Goal: Information Seeking & Learning: Learn about a topic

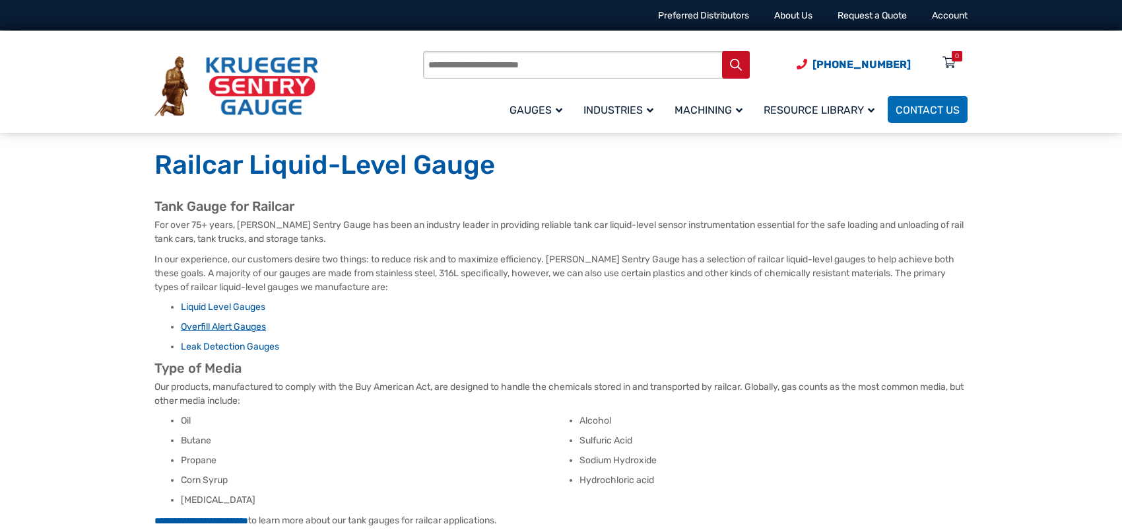
click at [209, 328] on link "Overfill Alert Gauges" at bounding box center [223, 326] width 85 height 11
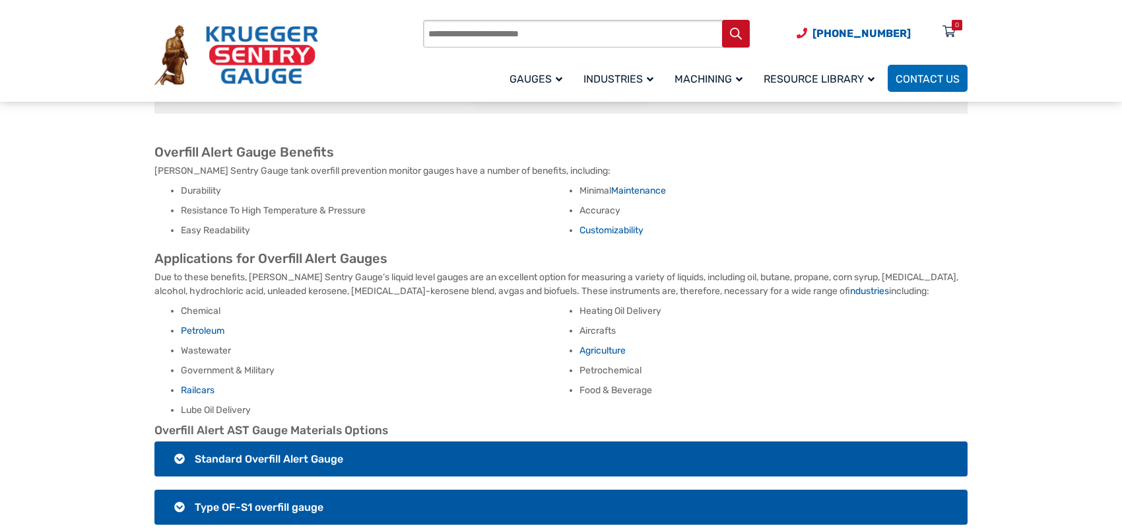
scroll to position [792, 0]
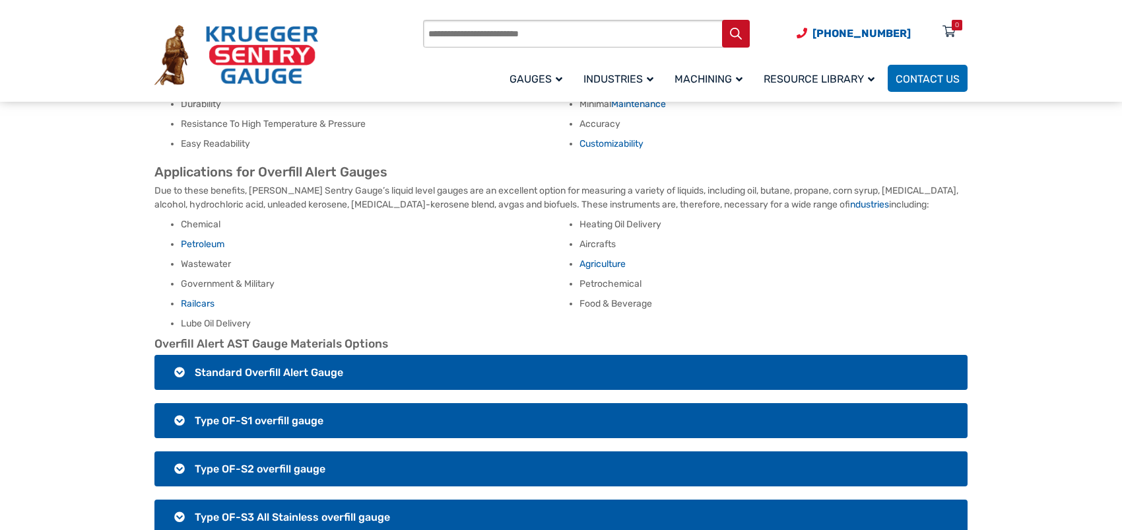
click at [178, 452] on h3 "Type OF-S2 overfill gauge" at bounding box center [561, 468] width 813 height 35
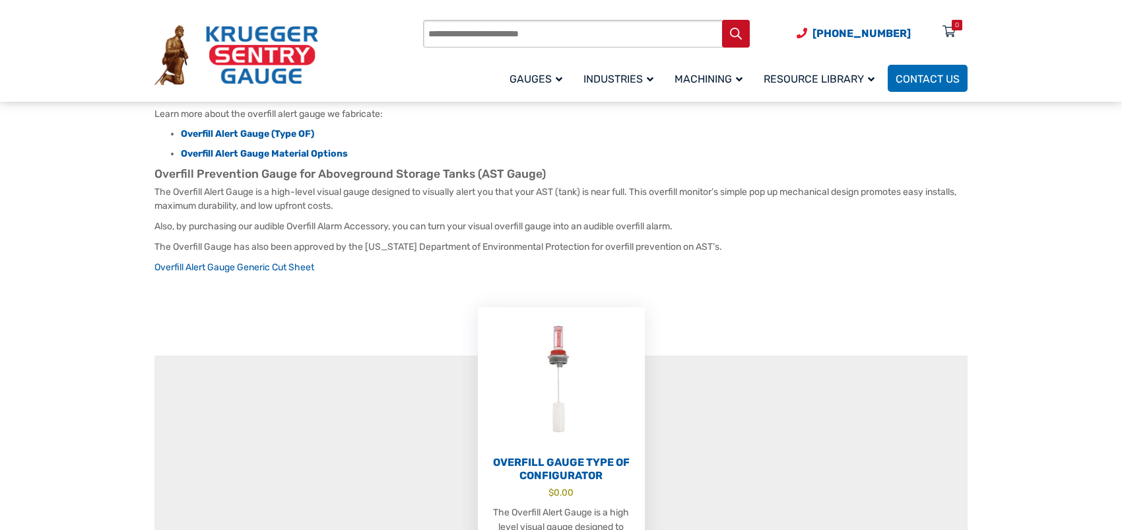
scroll to position [0, 0]
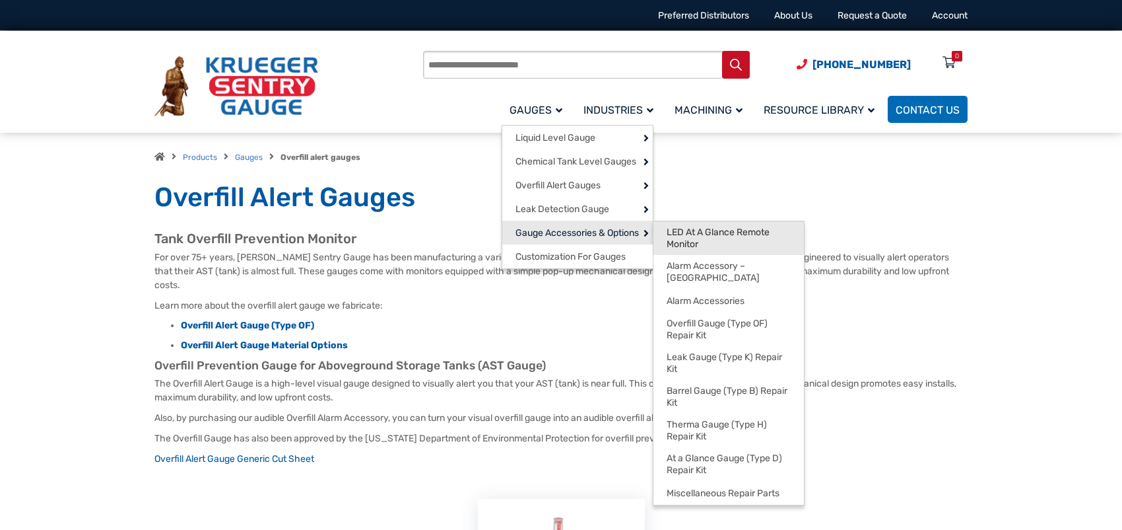
click at [677, 242] on span "LED At A Glance Remote Monitor" at bounding box center [729, 237] width 124 height 23
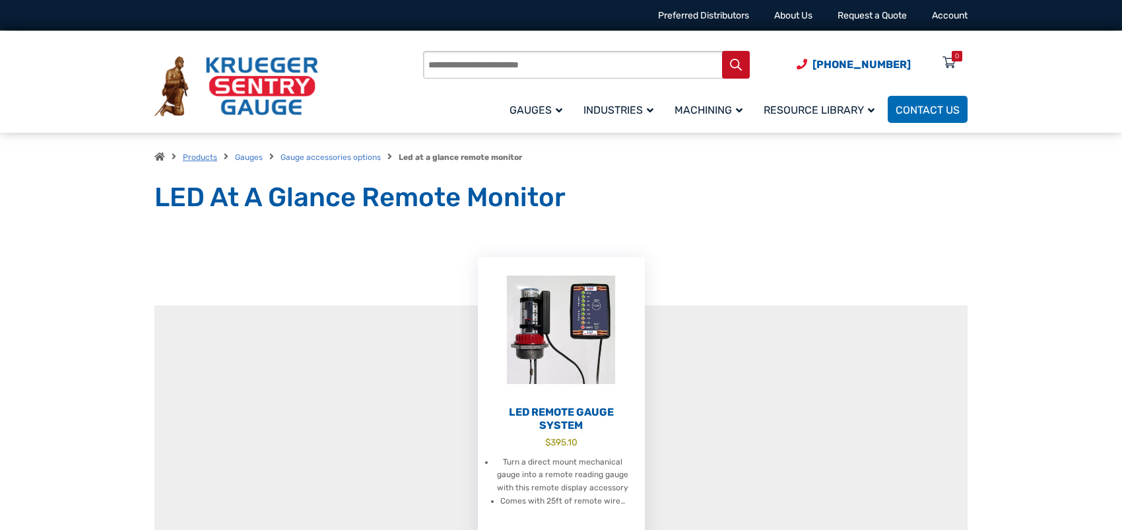
click at [202, 156] on link "Products" at bounding box center [200, 157] width 34 height 9
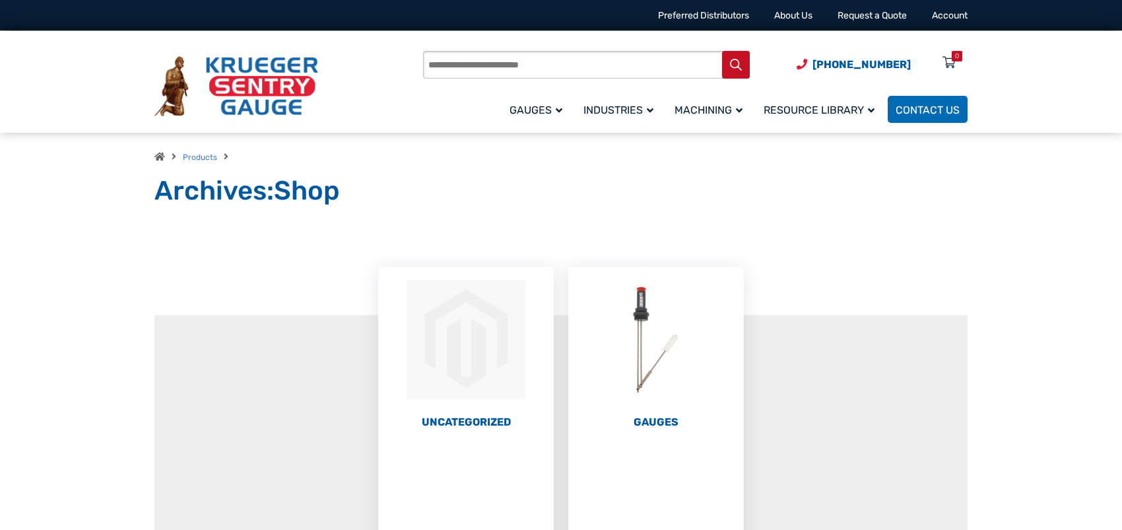
click at [451, 66] on input "Products search" at bounding box center [586, 65] width 327 height 28
type input "****"
click at [722, 51] on button "Search" at bounding box center [736, 65] width 28 height 28
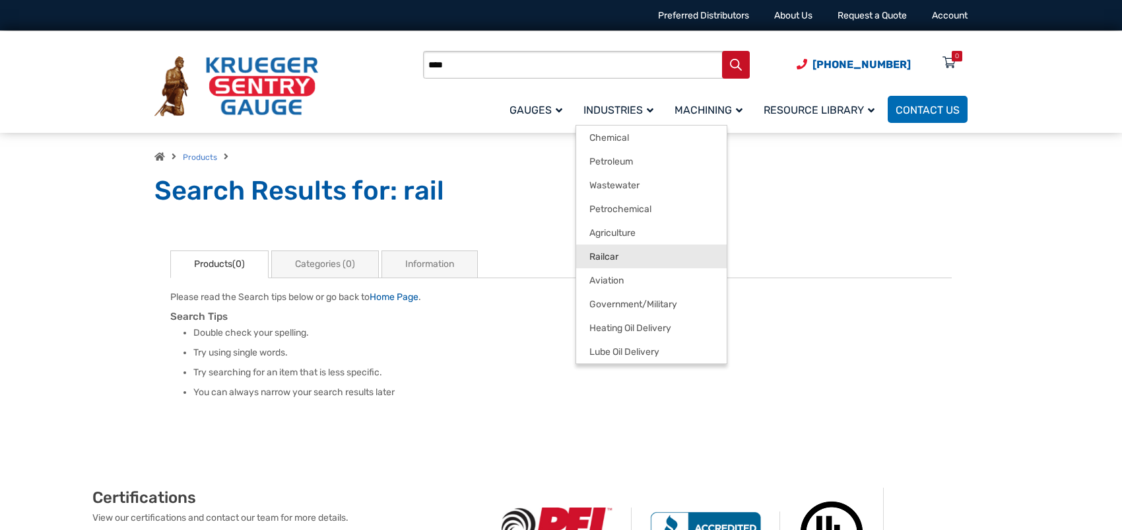
click at [605, 256] on span "Railcar" at bounding box center [604, 257] width 29 height 12
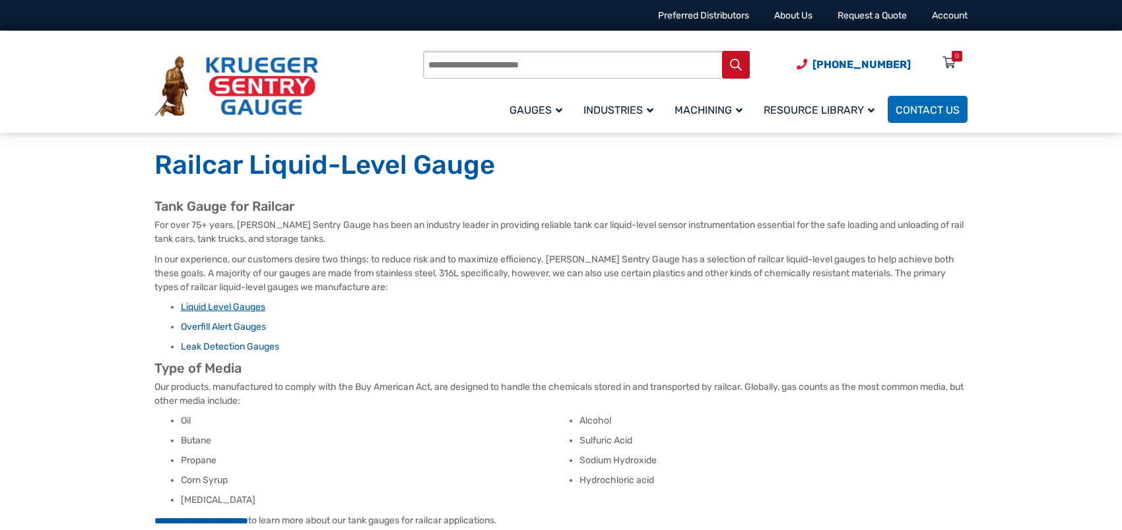
click at [236, 307] on link "Liquid Level Gauges" at bounding box center [223, 306] width 85 height 11
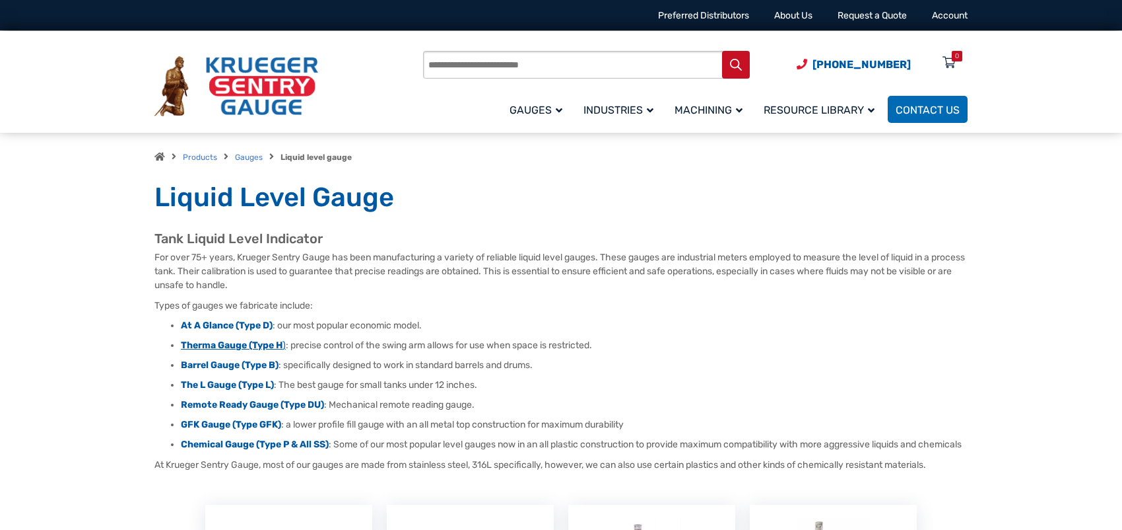
click at [225, 343] on strong "Therma Gauge (Type H" at bounding box center [232, 344] width 102 height 11
click at [240, 346] on strong "Therma Gauge (Type H" at bounding box center [232, 344] width 102 height 11
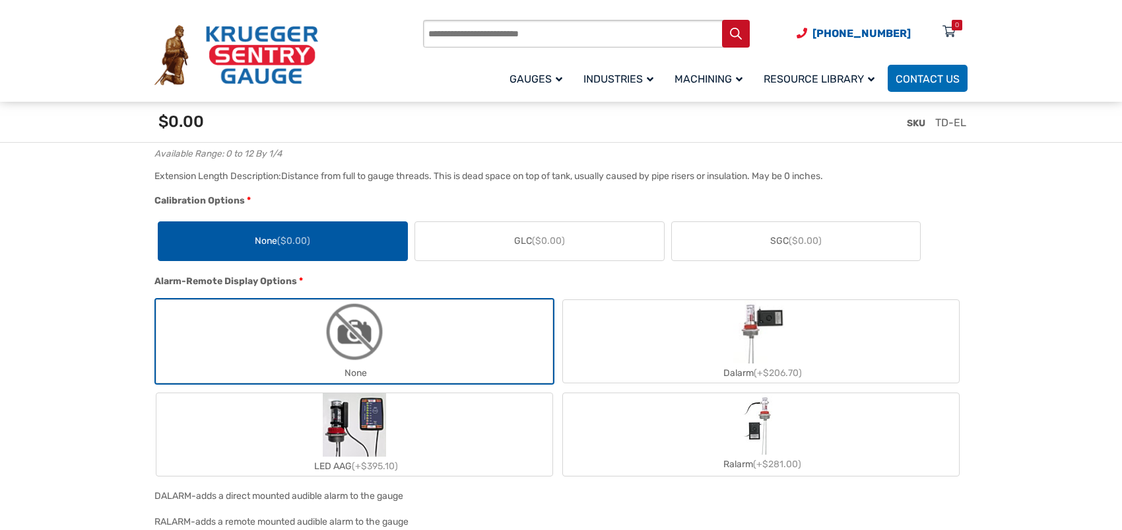
scroll to position [1056, 0]
